Goal: Task Accomplishment & Management: Manage account settings

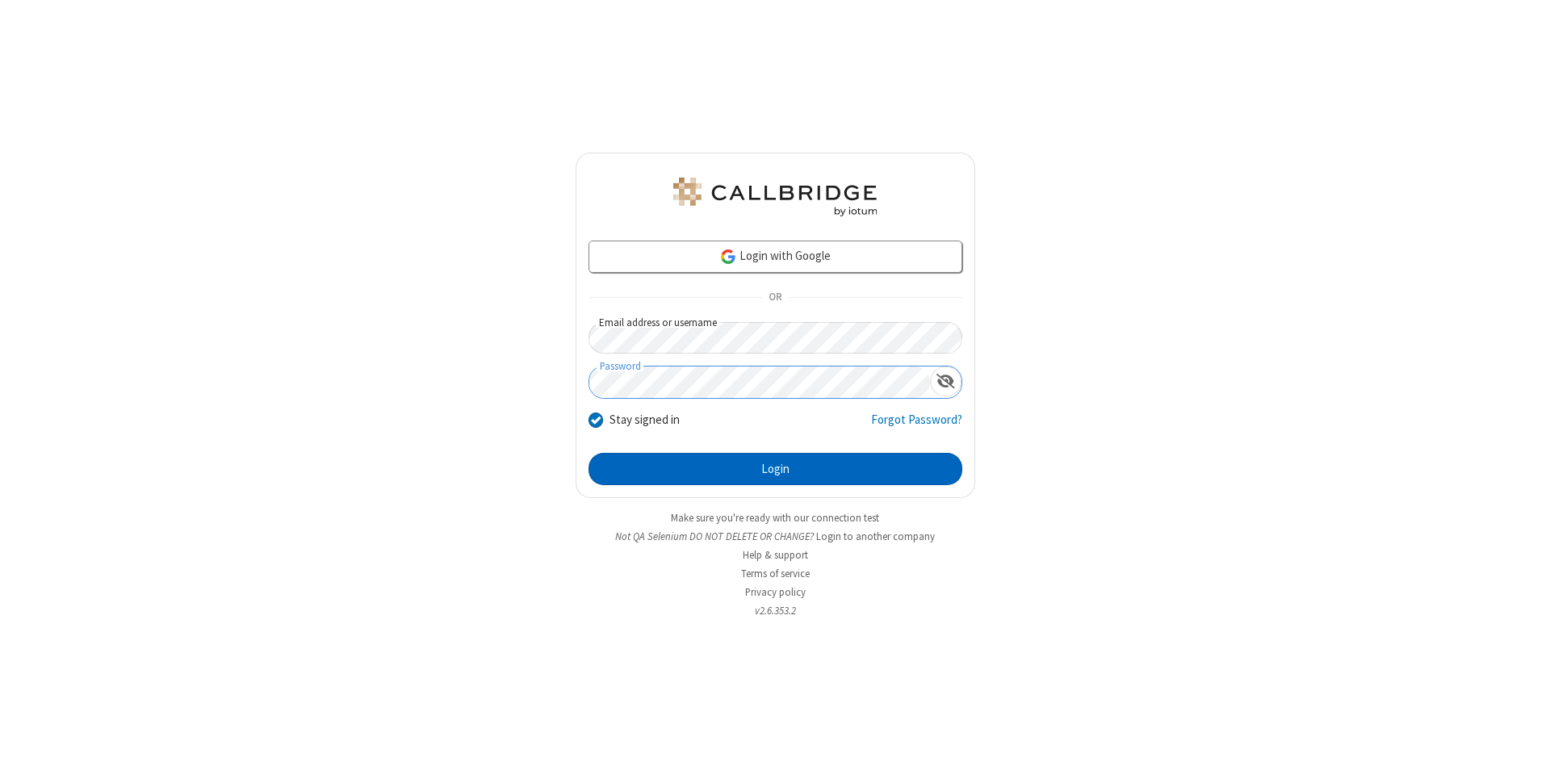
click at [775, 469] on button "Login" at bounding box center [776, 469] width 374 height 32
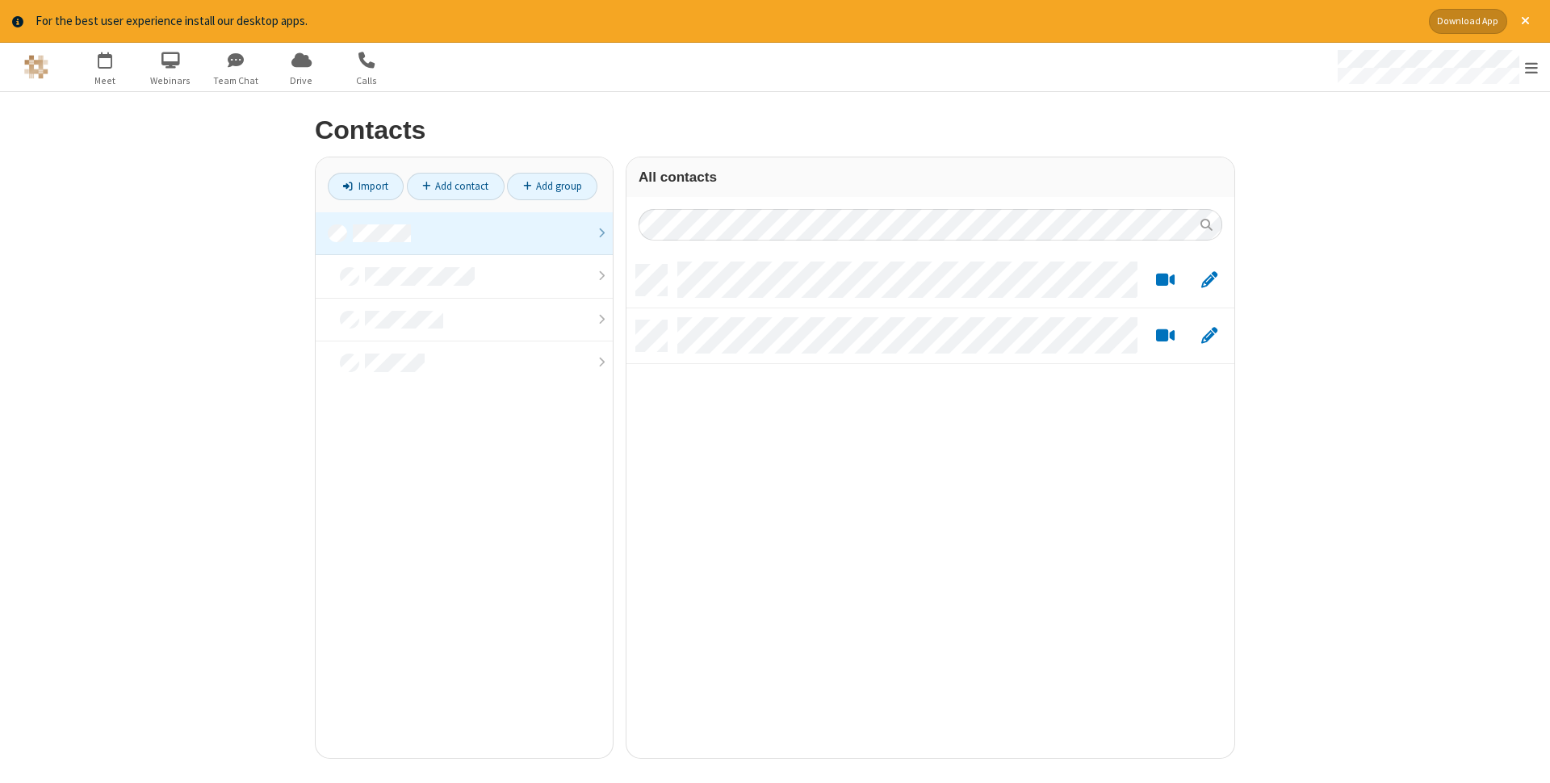
click at [455, 186] on link "Add contact" at bounding box center [456, 186] width 98 height 27
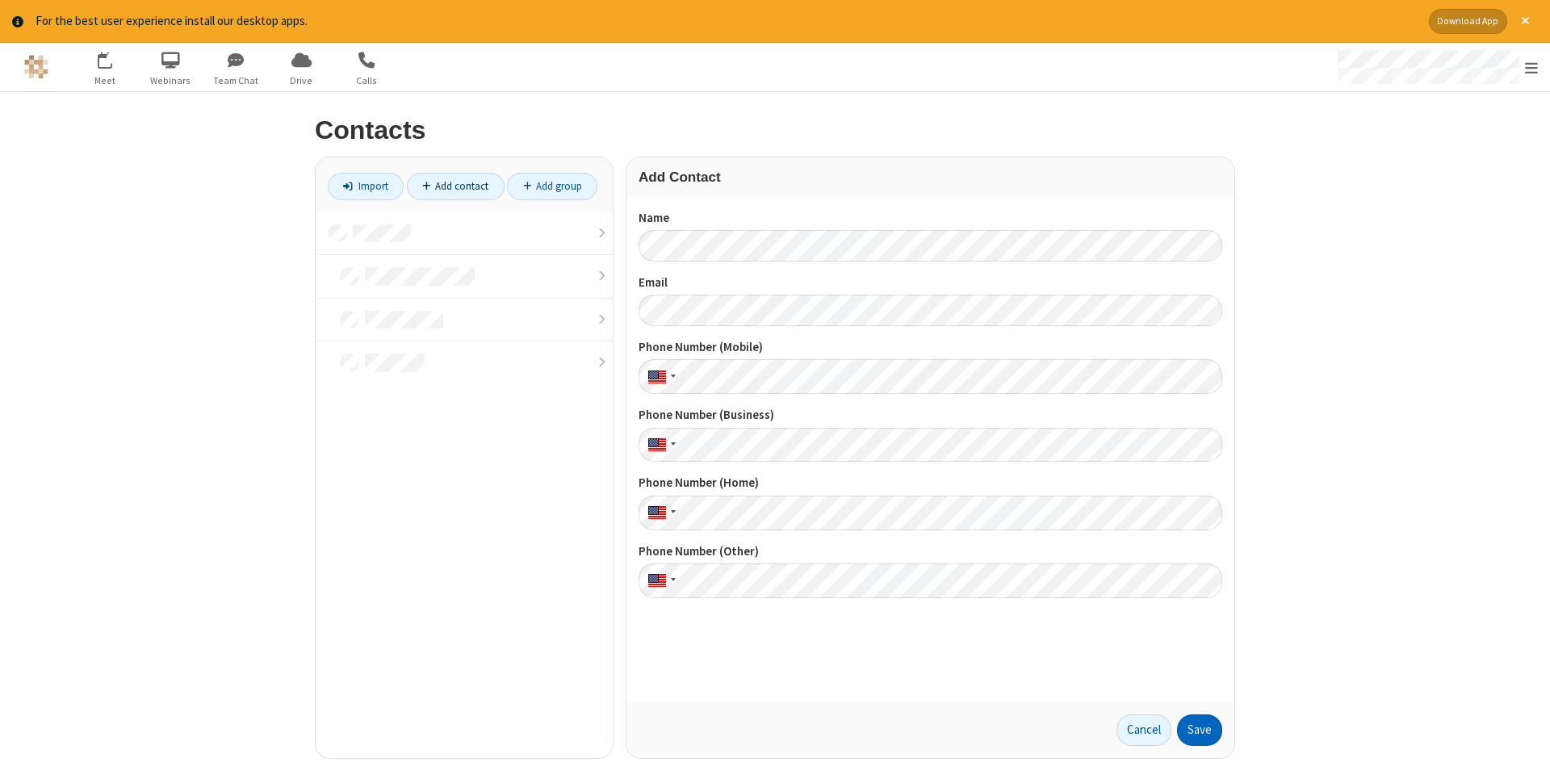
click at [1200, 730] on button "Save" at bounding box center [1199, 731] width 45 height 32
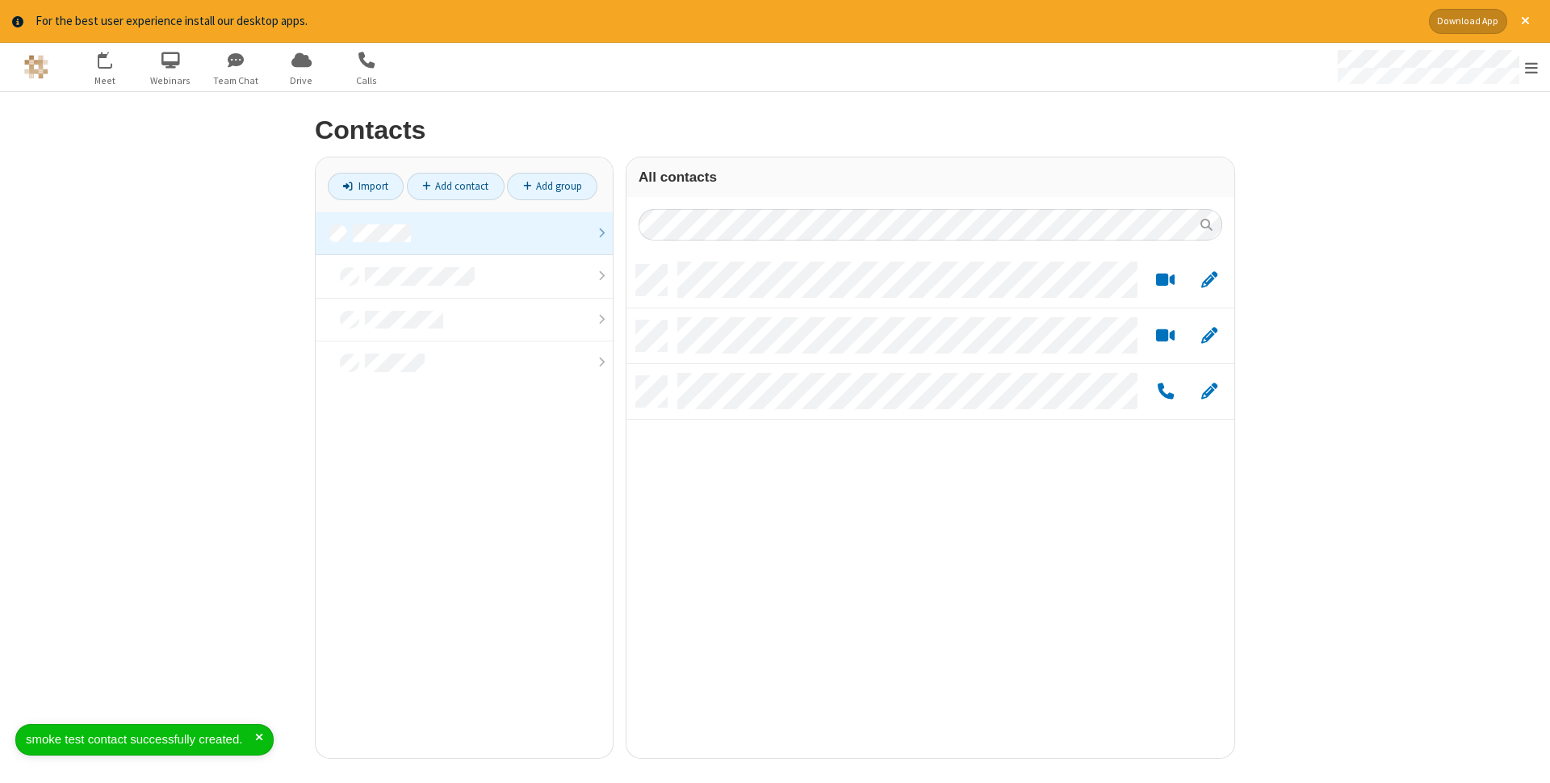
scroll to position [505, 608]
click at [455, 186] on link "Add contact" at bounding box center [456, 186] width 98 height 27
